Goal: Check status: Check status

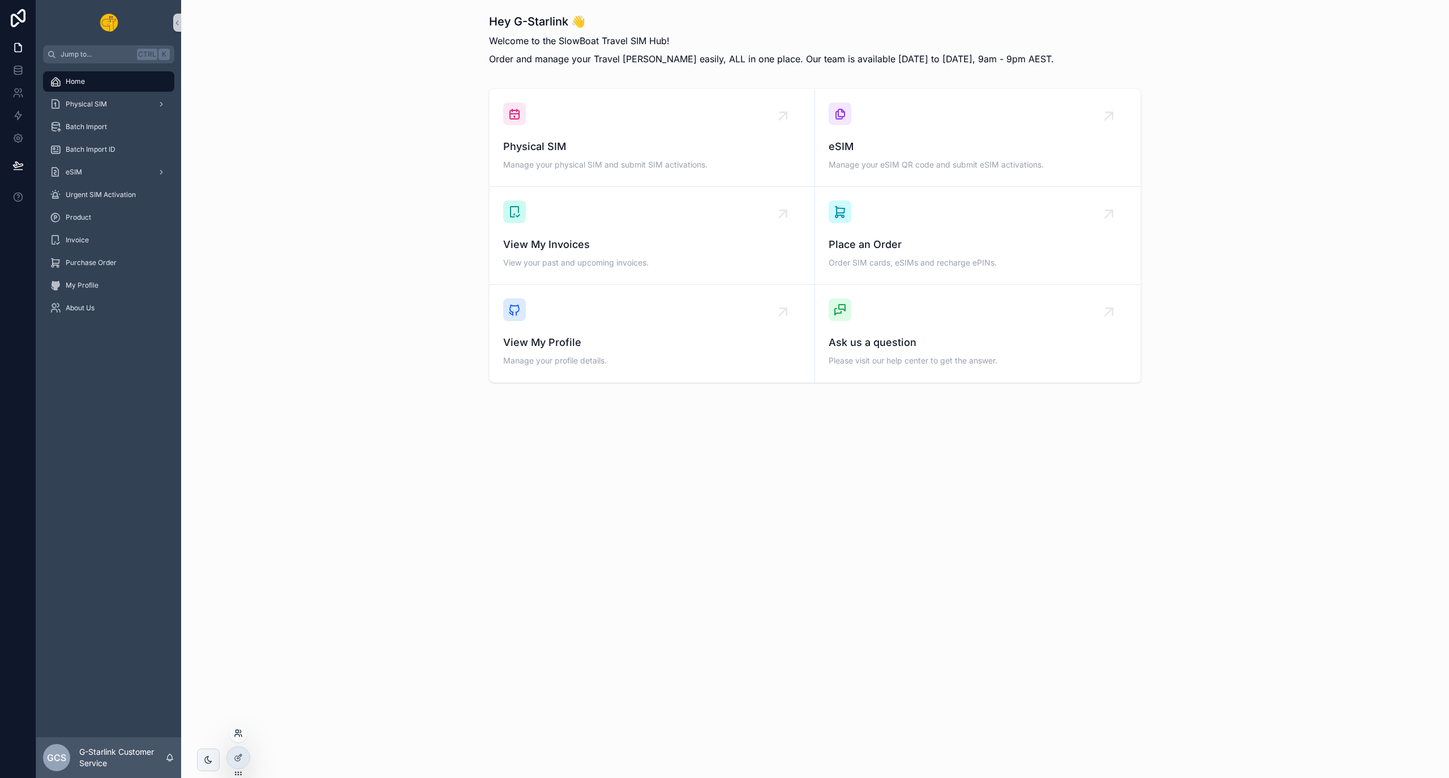
click at [241, 736] on icon at bounding box center [238, 733] width 9 height 9
click at [421, 528] on input "text" at bounding box center [440, 525] width 208 height 18
type input "*"
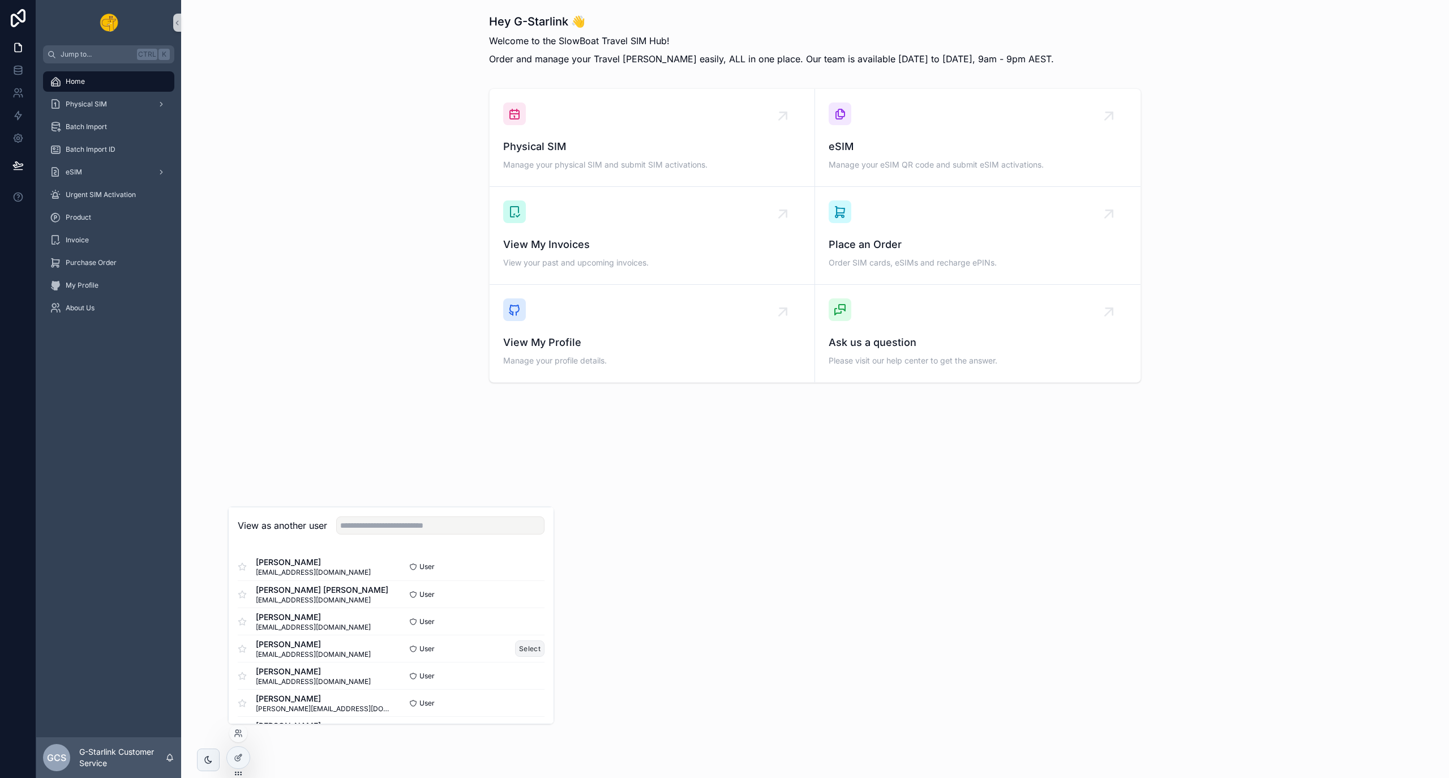
click at [515, 650] on button "Select" at bounding box center [529, 648] width 29 height 16
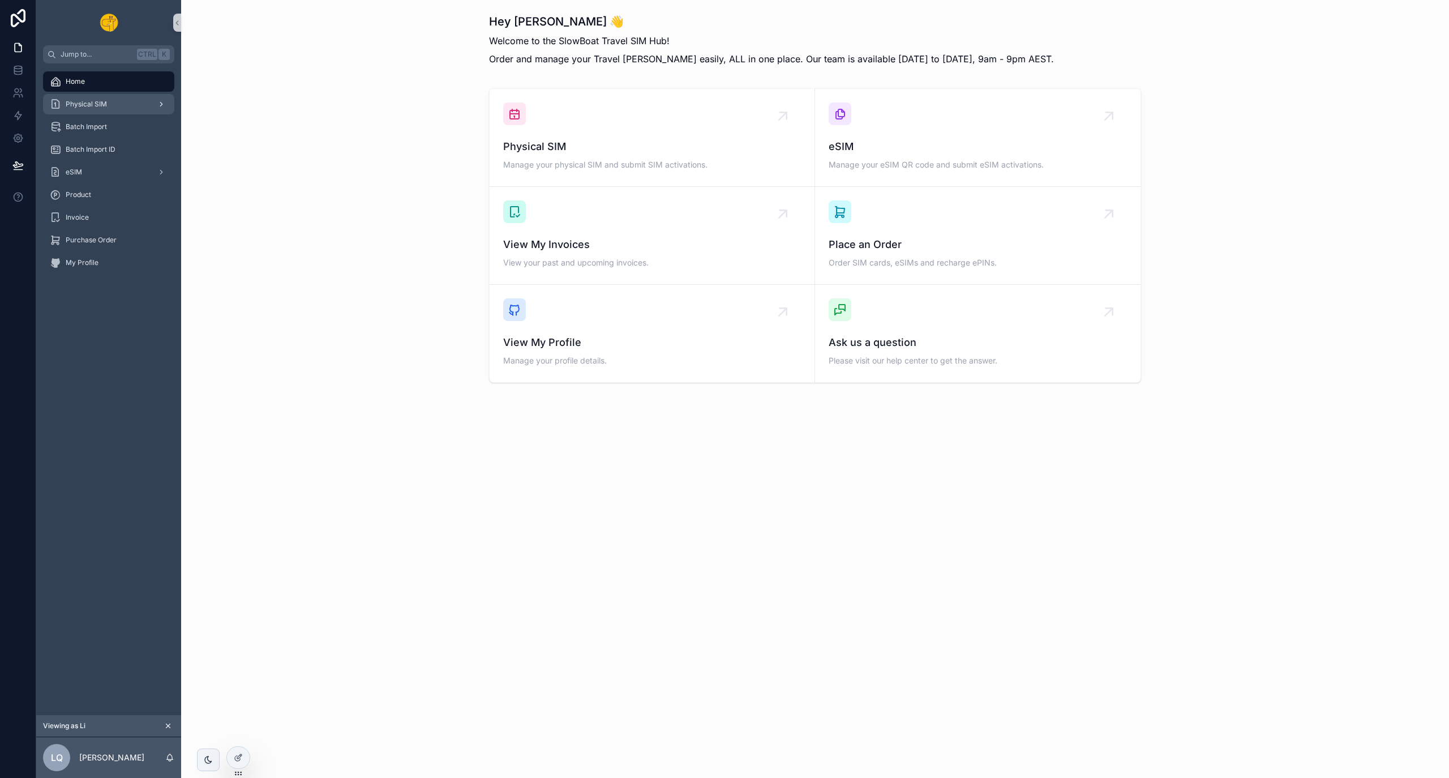
click at [105, 105] on span "Physical SIM" at bounding box center [86, 104] width 41 height 9
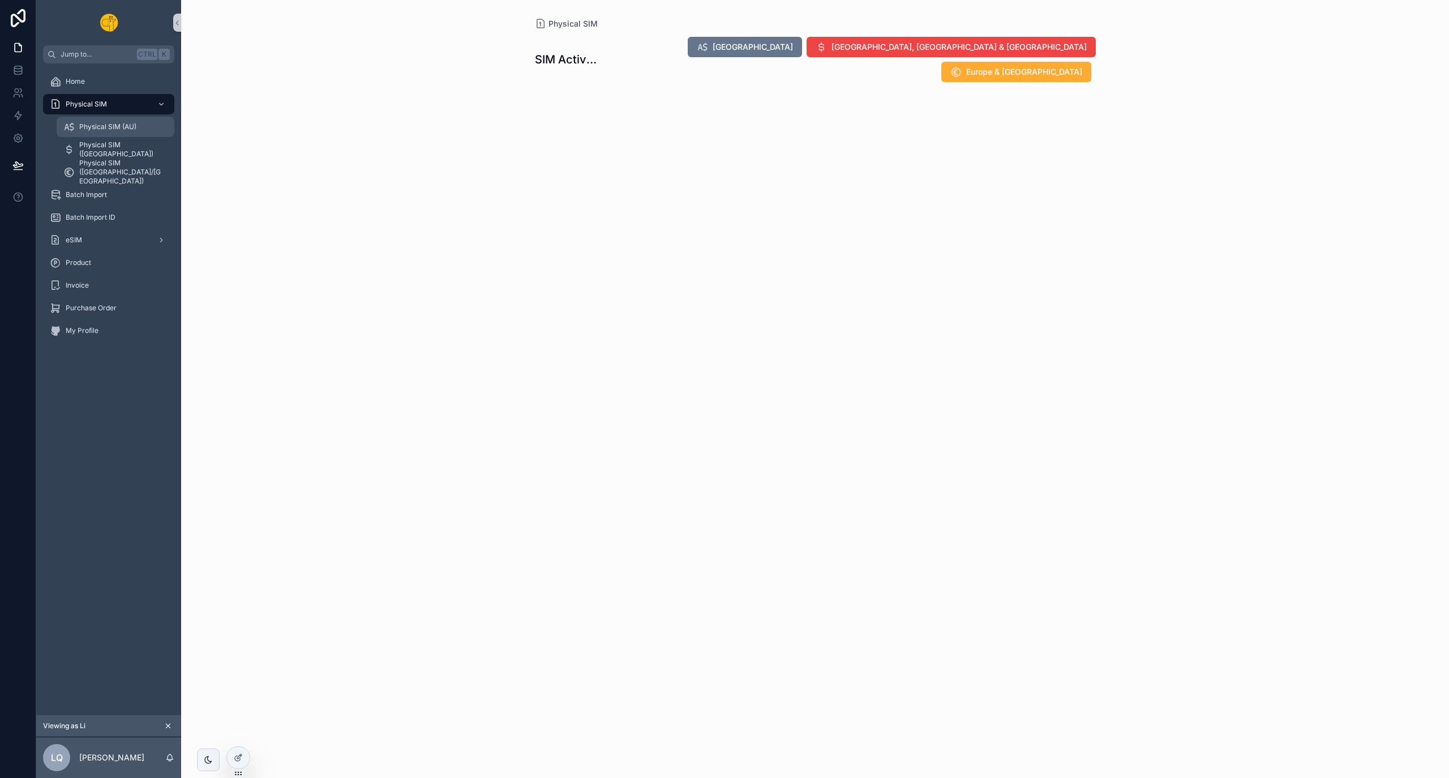
click at [123, 129] on span "Physical SIM (AU)" at bounding box center [107, 126] width 57 height 9
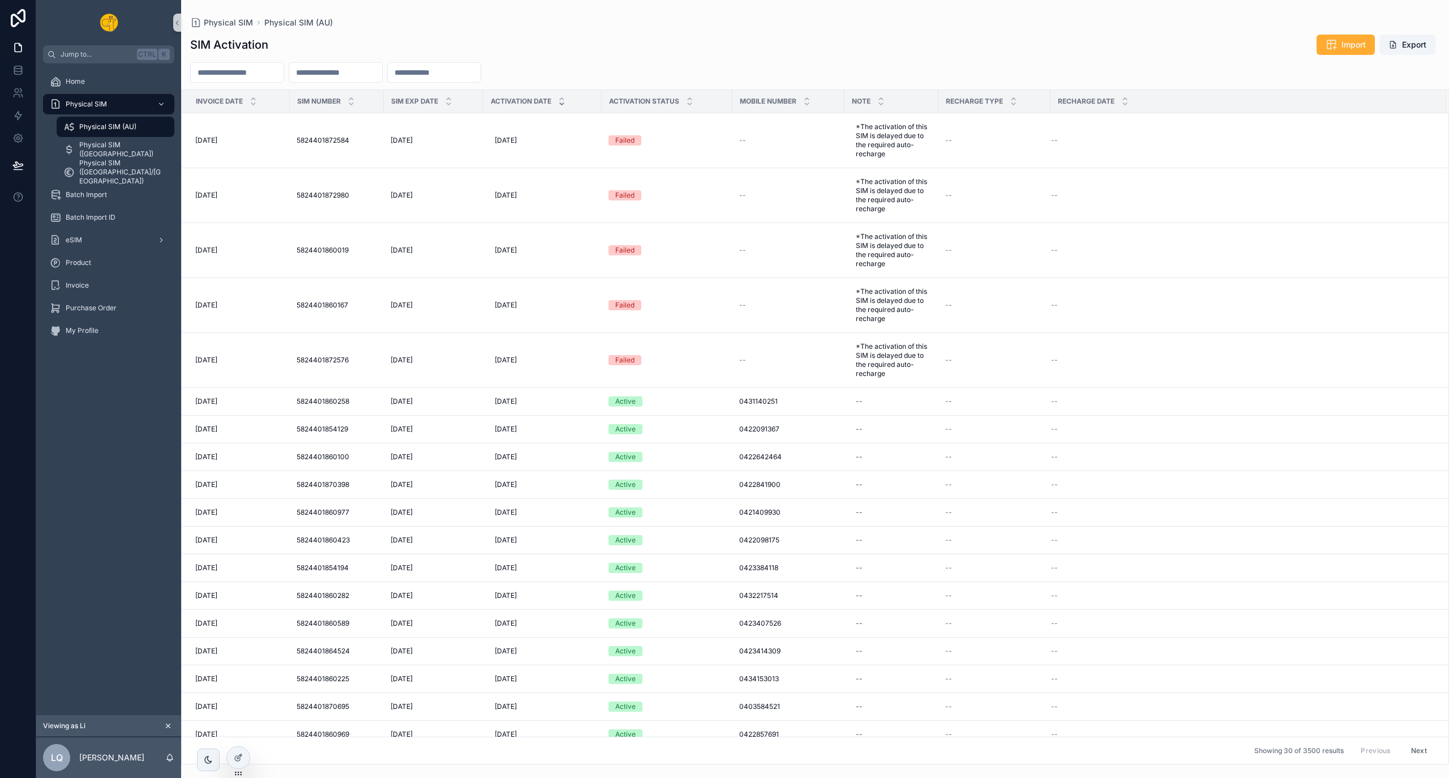
click at [471, 74] on input "scrollable content" at bounding box center [434, 73] width 93 height 16
click at [434, 97] on button "scrollable content" at bounding box center [435, 100] width 20 height 20
click at [456, 271] on button "29" at bounding box center [455, 266] width 20 height 20
type input "**********"
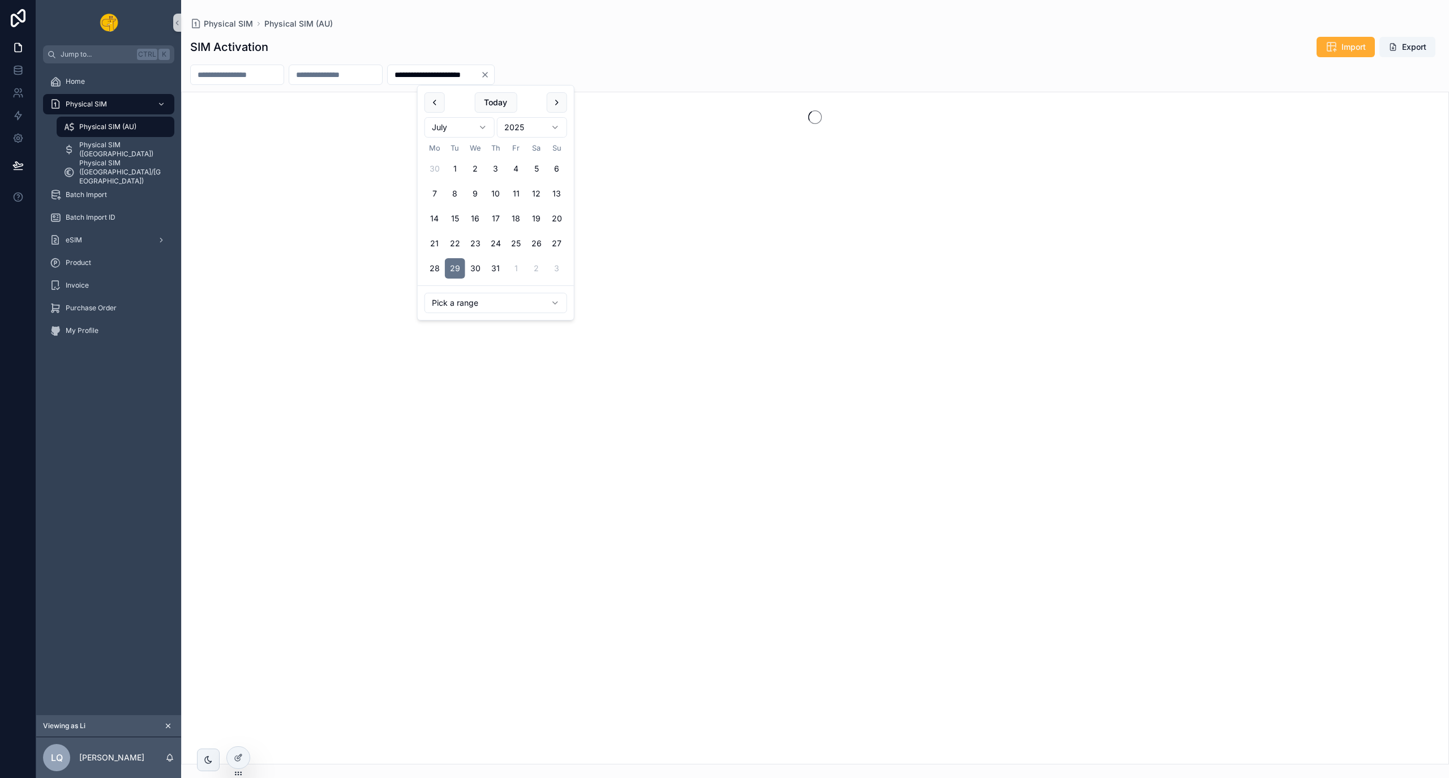
click at [779, 49] on div "SIM Activation Import Export" at bounding box center [815, 47] width 1250 height 22
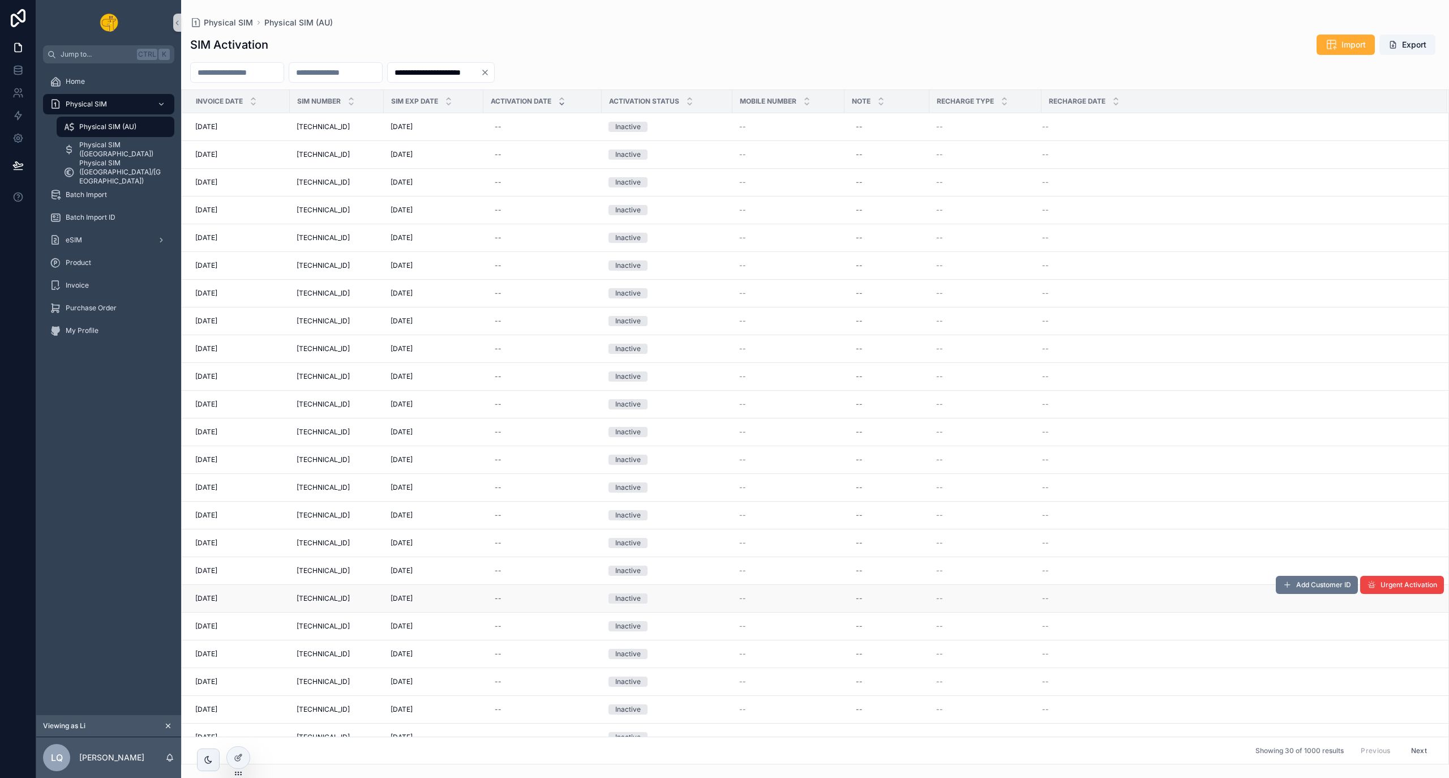
scroll to position [202, 0]
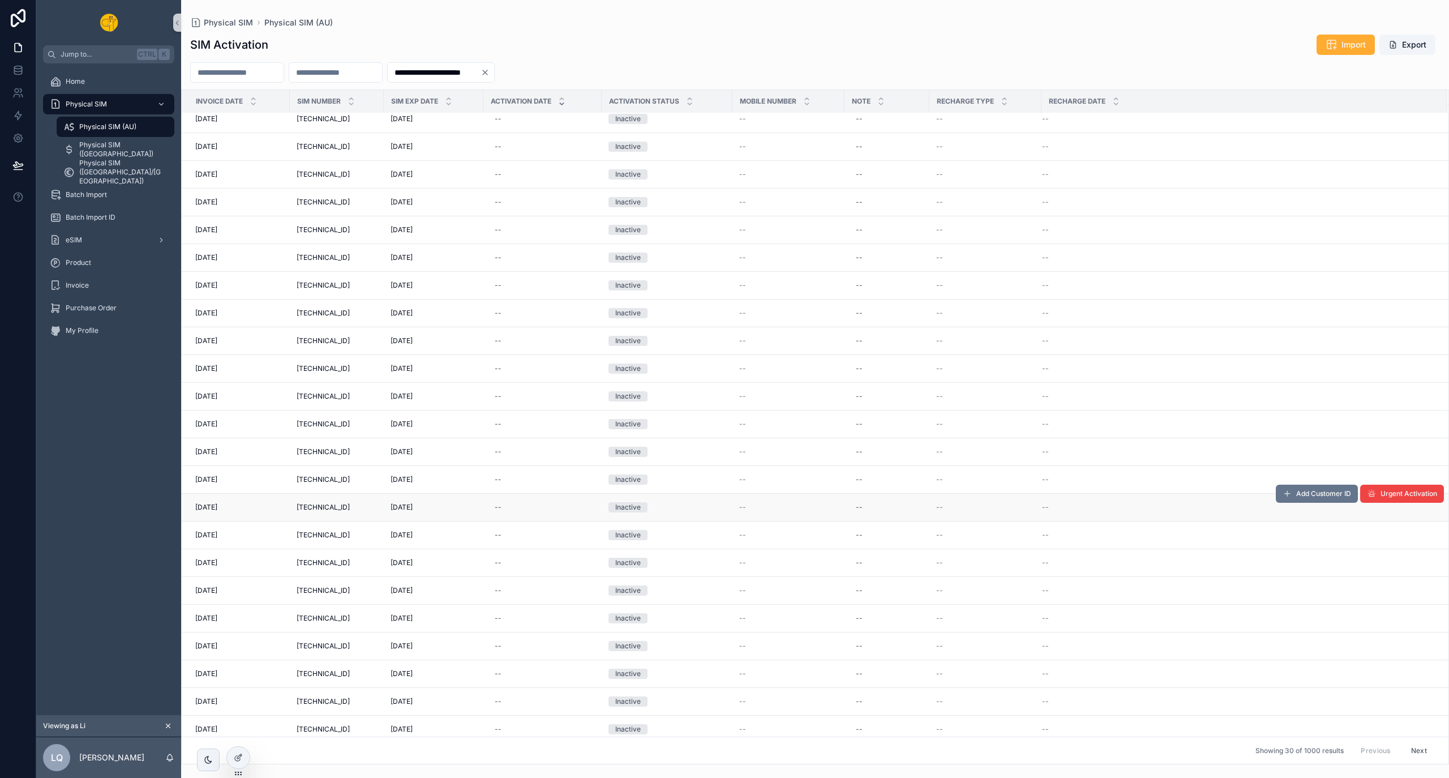
click at [364, 496] on td "89610300003332439950 89610300003332439950" at bounding box center [337, 508] width 94 height 28
click at [350, 503] on span "89610300003332439950" at bounding box center [323, 507] width 53 height 9
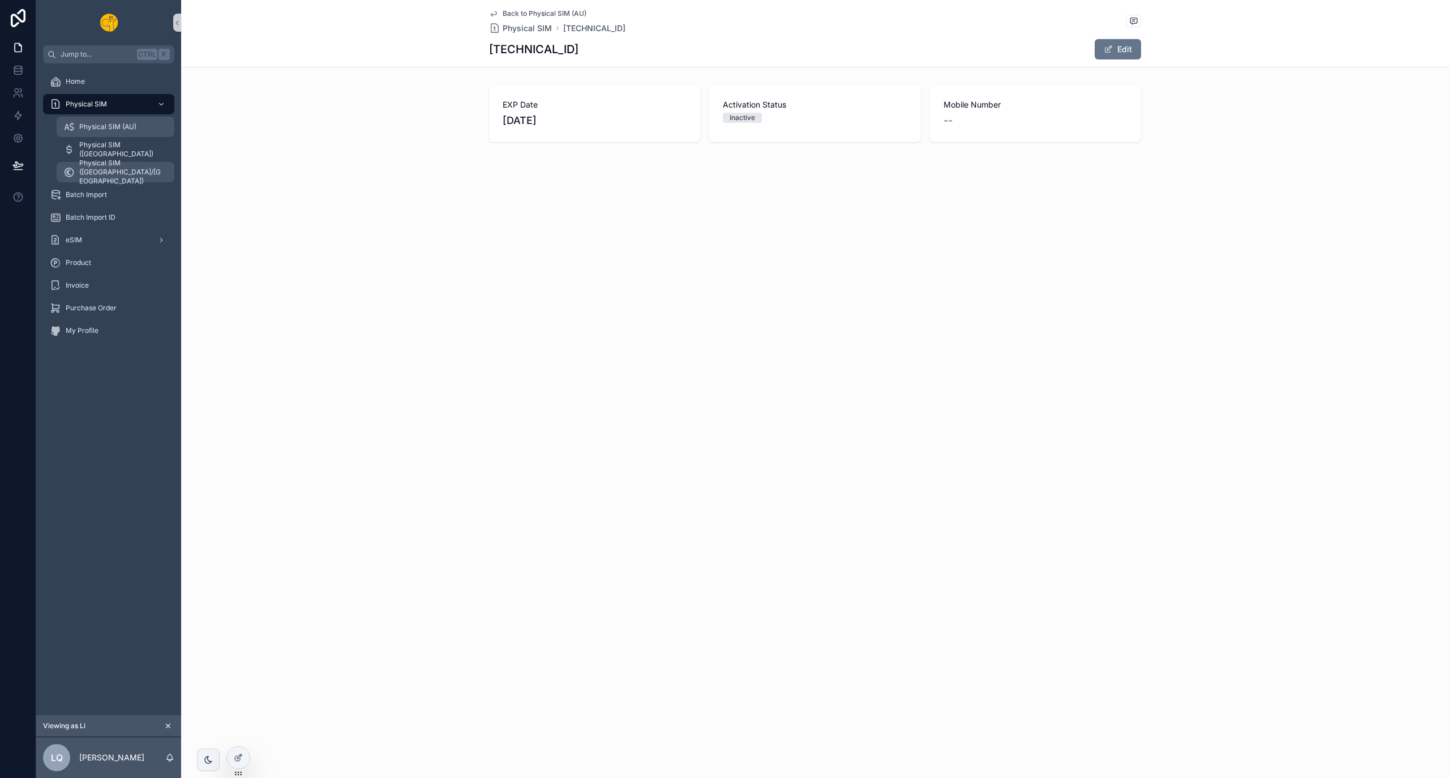
click at [114, 129] on span "Physical SIM (AU)" at bounding box center [107, 126] width 57 height 9
